Goal: Navigation & Orientation: Find specific page/section

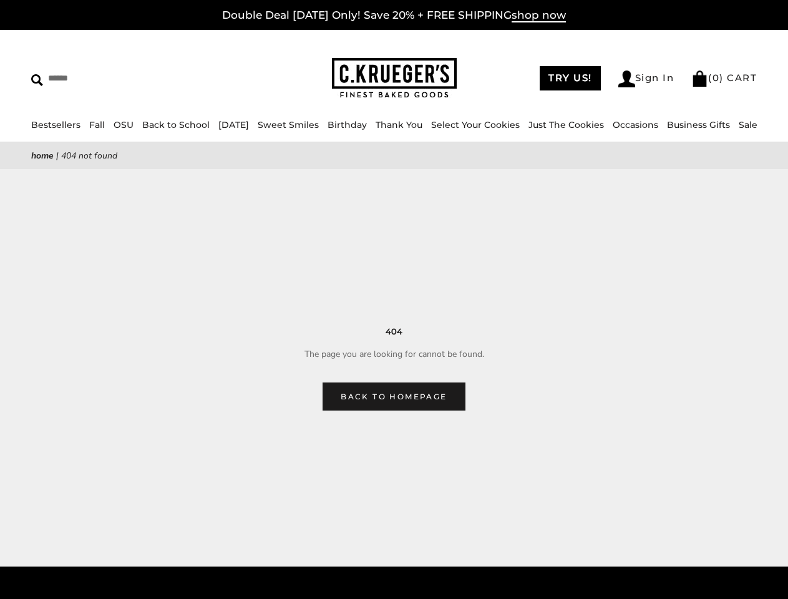
click at [394, 299] on main "Home | 404 Not Found 404 The page you are looking for cannot be found. Back to …" at bounding box center [394, 276] width 788 height 268
click at [114, 78] on input "Search" at bounding box center [114, 78] width 166 height 19
click at [615, 125] on link "Occasions" at bounding box center [636, 124] width 46 height 11
